Goal: Information Seeking & Learning: Learn about a topic

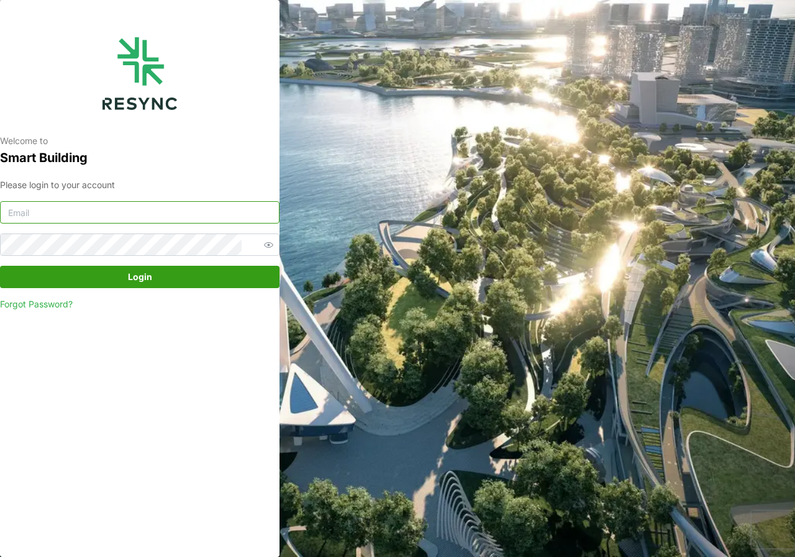
type input "[DOMAIN_NAME][EMAIL_ADDRESS][DOMAIN_NAME]"
click at [131, 273] on span "Login" at bounding box center [140, 276] width 24 height 21
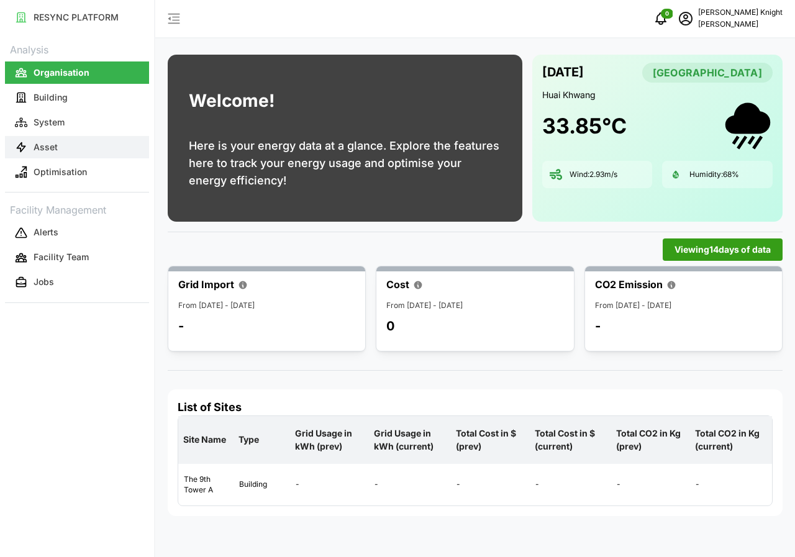
click at [56, 145] on p "Asset" at bounding box center [46, 147] width 24 height 12
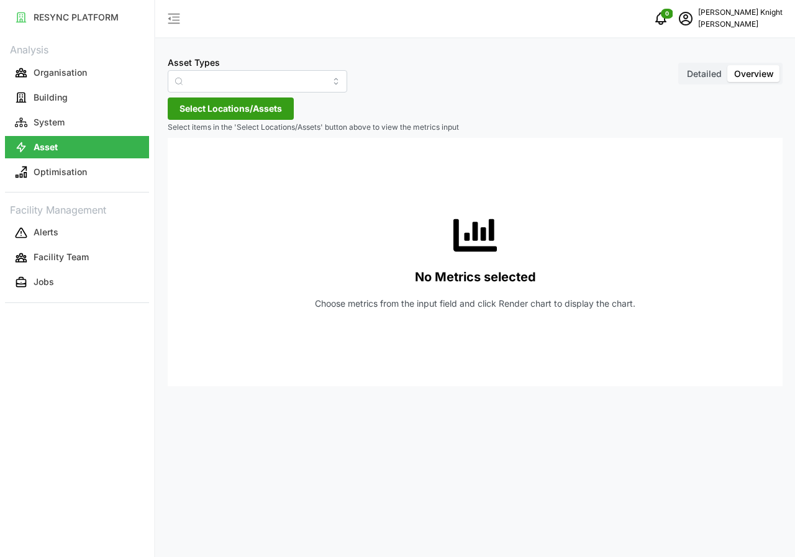
type input "Air Handling Unit"
click at [698, 72] on span "Detailed" at bounding box center [704, 73] width 35 height 11
click at [680, 65] on input "Detailed" at bounding box center [680, 65] width 0 height 0
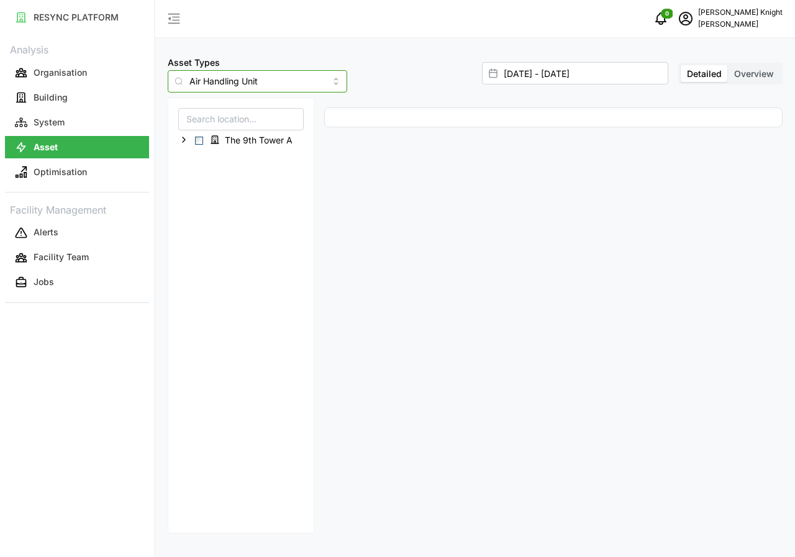
click at [314, 84] on input "Air Handling Unit" at bounding box center [257, 81] width 179 height 22
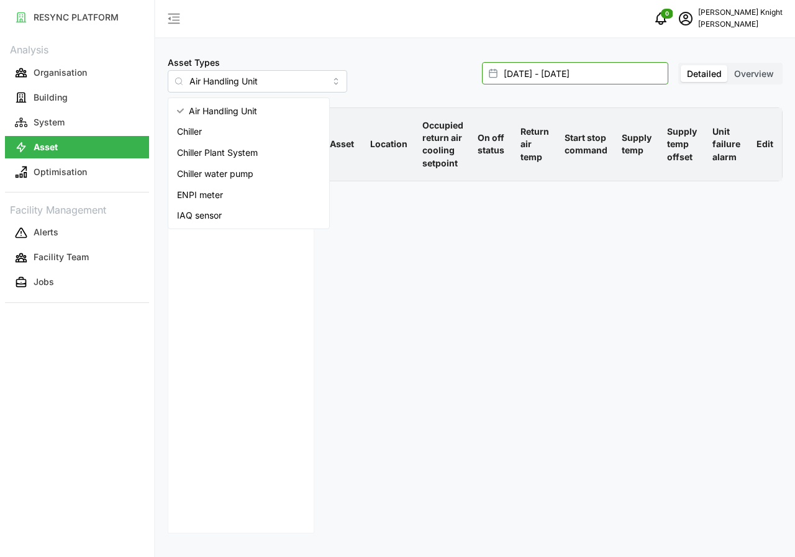
click at [601, 73] on input "08 Oct 2025 - 08 Oct 2025" at bounding box center [575, 73] width 186 height 22
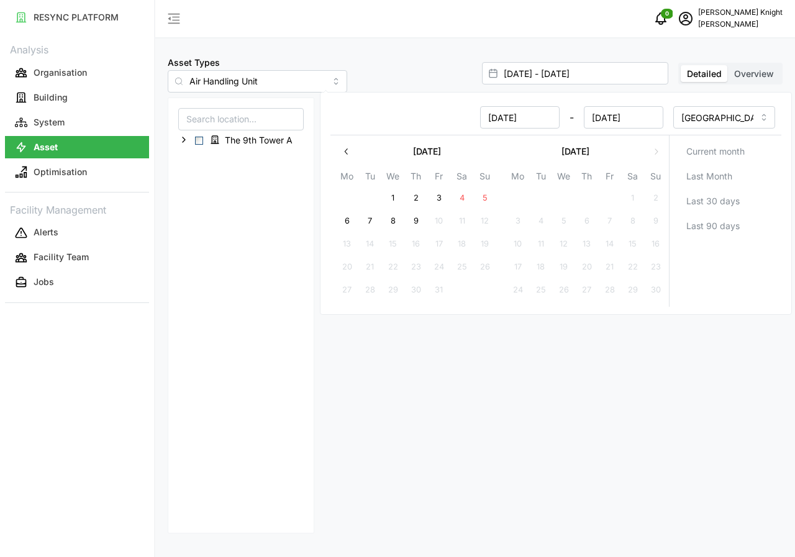
click at [413, 218] on button "9" at bounding box center [416, 221] width 22 height 22
type input "08 Oct 2025 - 09 Oct 2025"
type input "09 Oct 2025"
click at [413, 218] on button "9" at bounding box center [416, 221] width 22 height 22
type input "09 Oct 2025 - 09 Oct 2025"
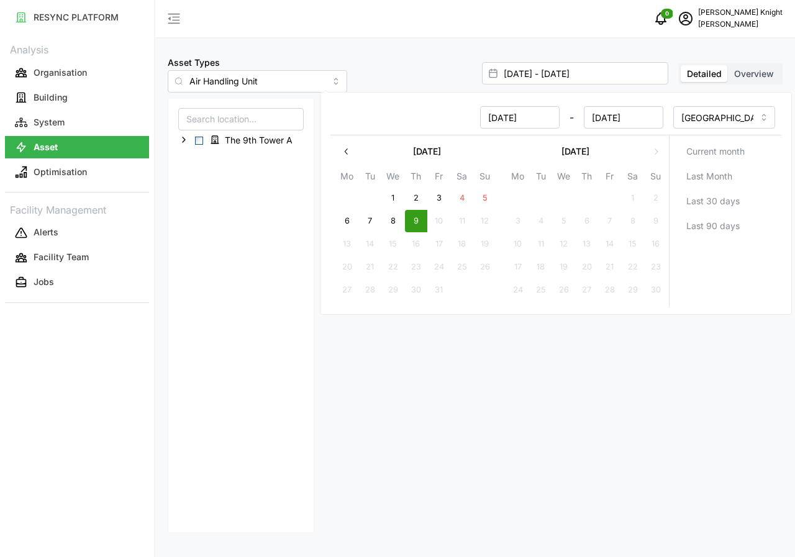
type input "09 Oct 2025"
click at [413, 218] on button "9" at bounding box center [416, 221] width 22 height 22
click at [258, 313] on div "The 9th Tower A" at bounding box center [241, 315] width 147 height 436
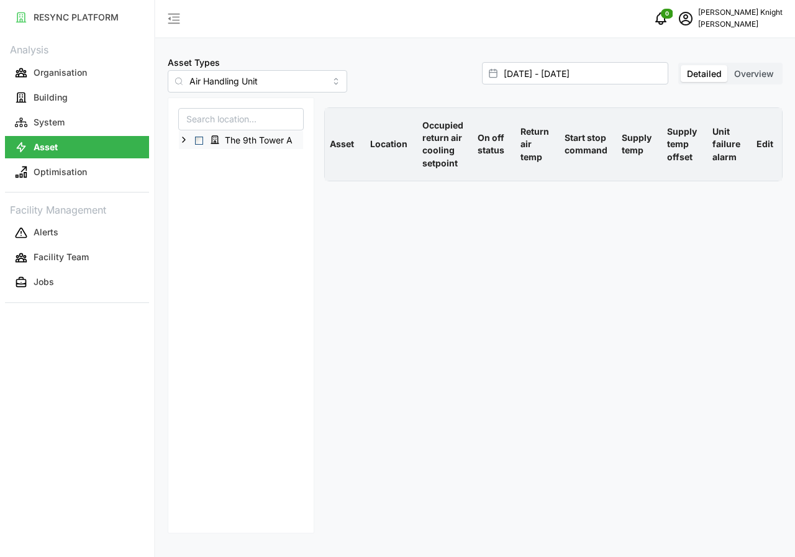
click at [199, 143] on span "Select The 9th Tower A" at bounding box center [199, 141] width 8 height 8
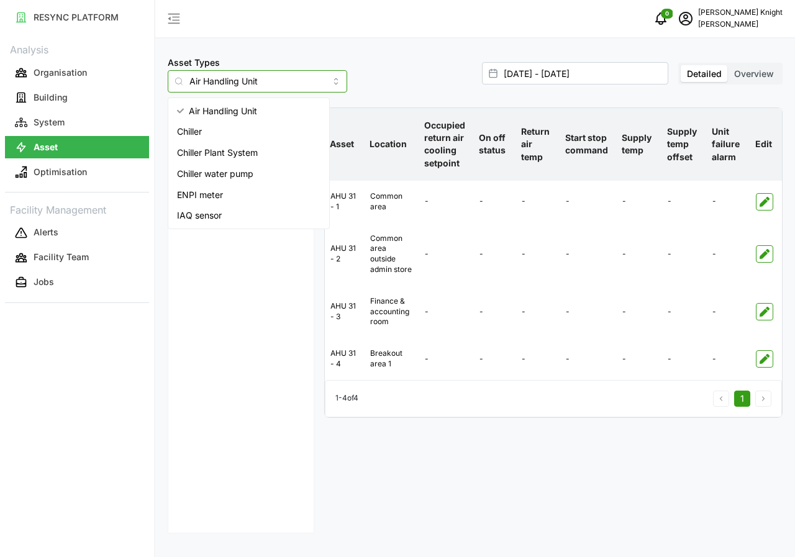
click at [317, 79] on input "Air Handling Unit" at bounding box center [257, 81] width 179 height 22
click at [214, 215] on span "IAQ sensor" at bounding box center [199, 216] width 45 height 14
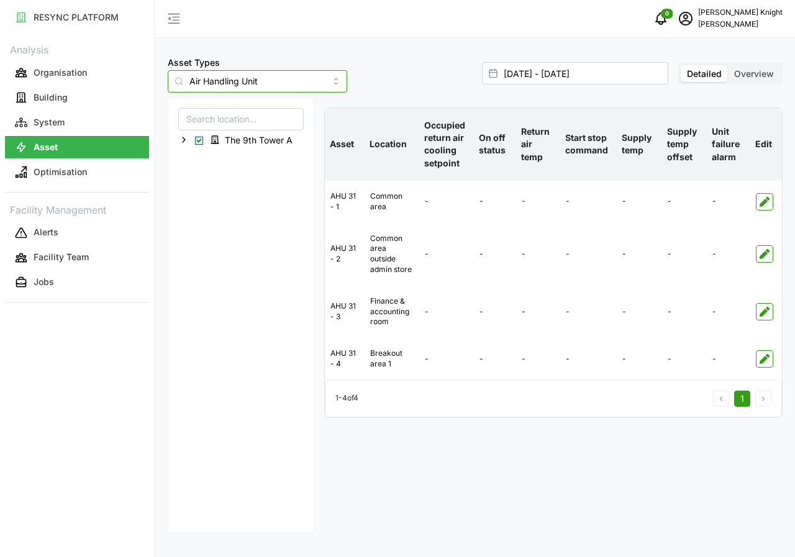
type input "IAQ sensor"
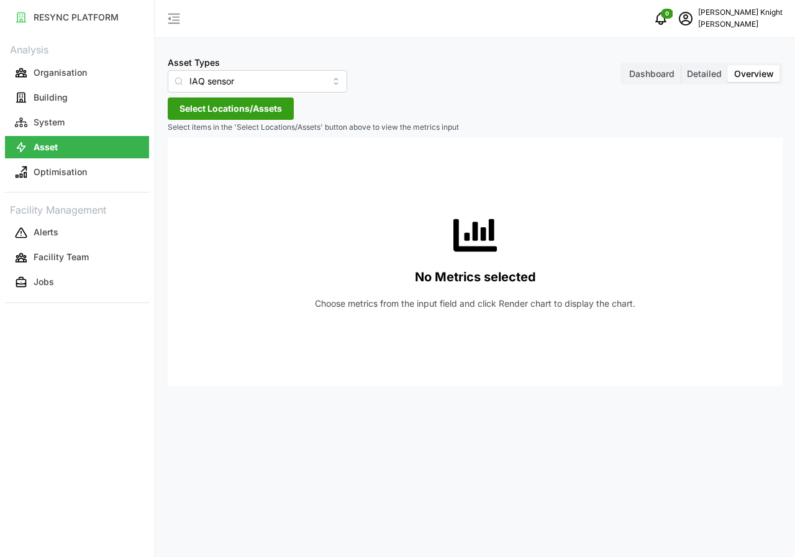
click at [711, 74] on span "Detailed" at bounding box center [704, 73] width 35 height 11
click at [680, 65] on input "Detailed" at bounding box center [680, 65] width 0 height 0
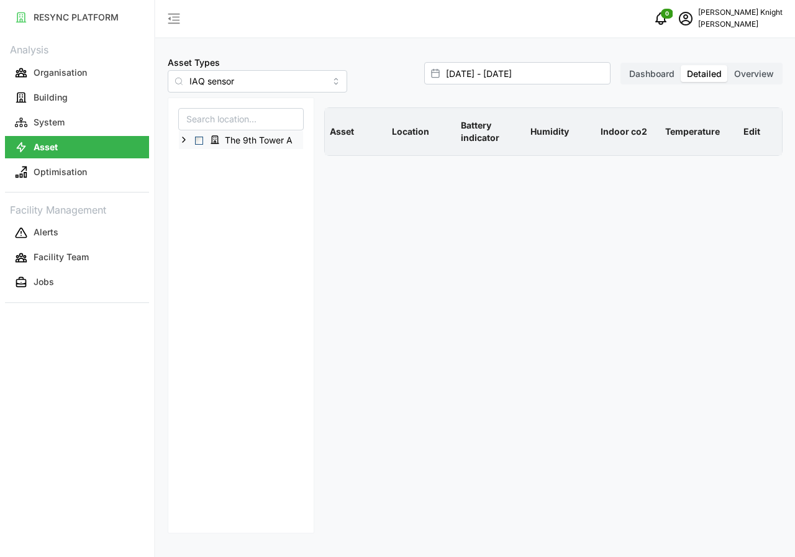
click at [202, 140] on span "Select The 9th Tower A" at bounding box center [199, 141] width 8 height 8
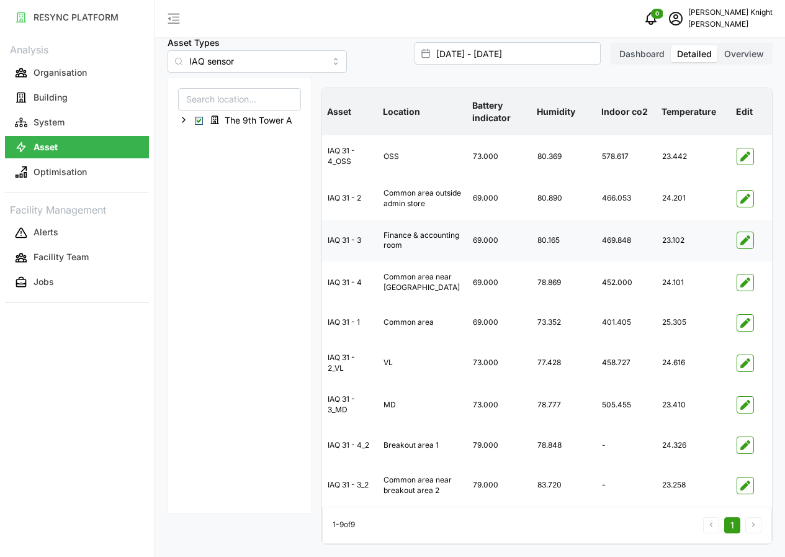
scroll to position [47, 0]
